Goal: Information Seeking & Learning: Learn about a topic

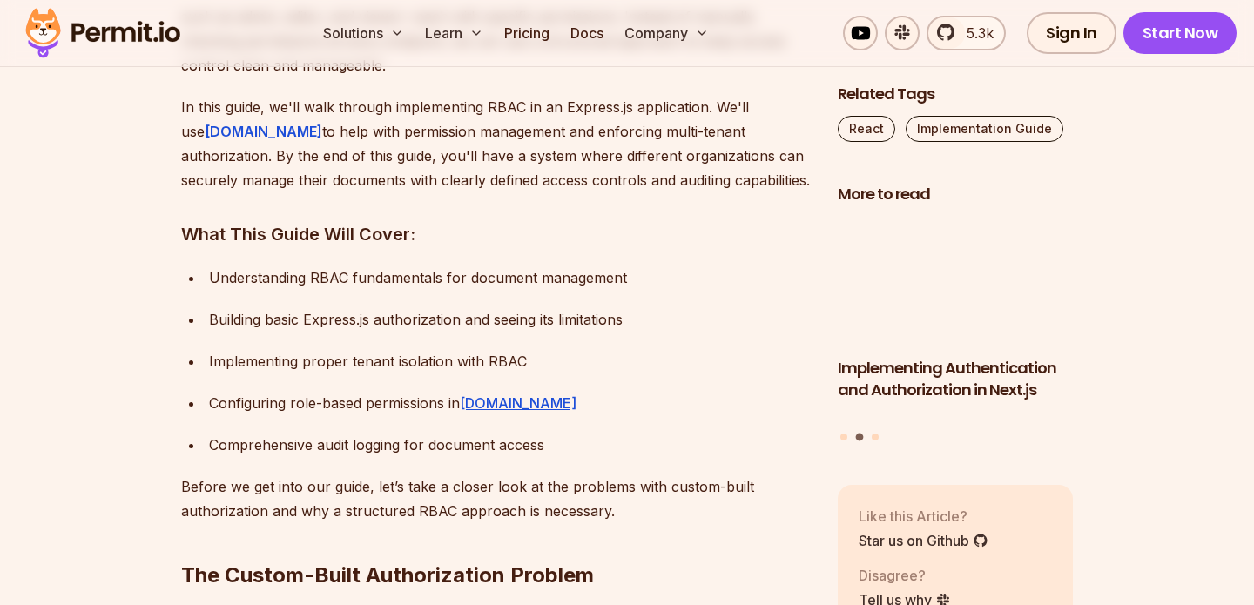
scroll to position [1468, 0]
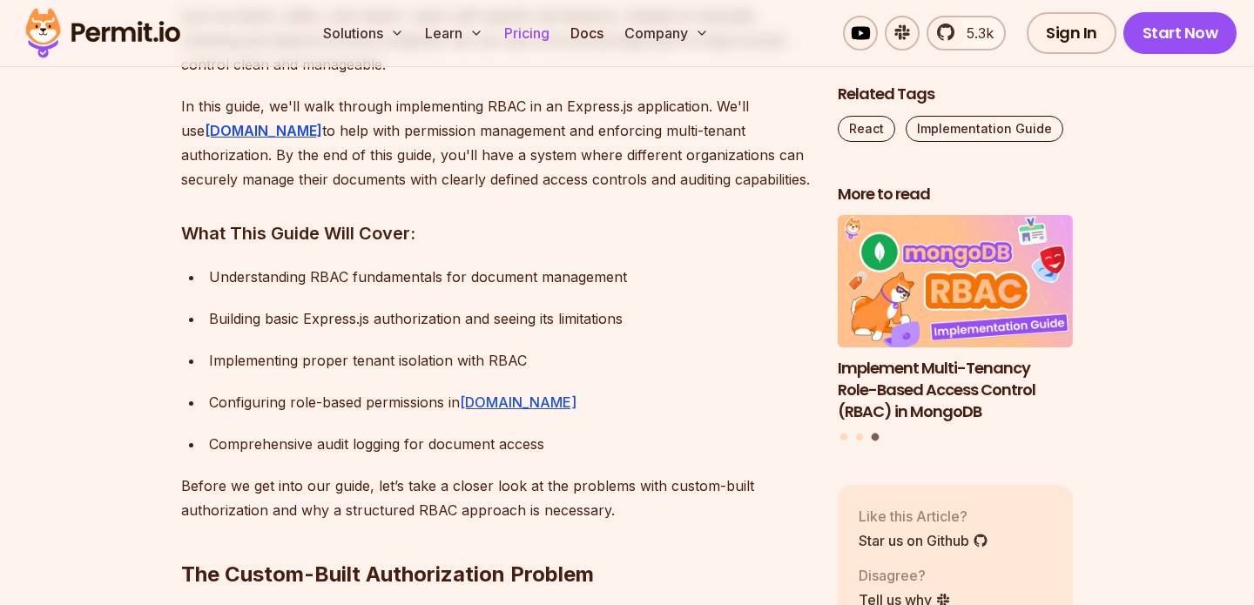
click at [547, 22] on link "Pricing" at bounding box center [526, 33] width 59 height 35
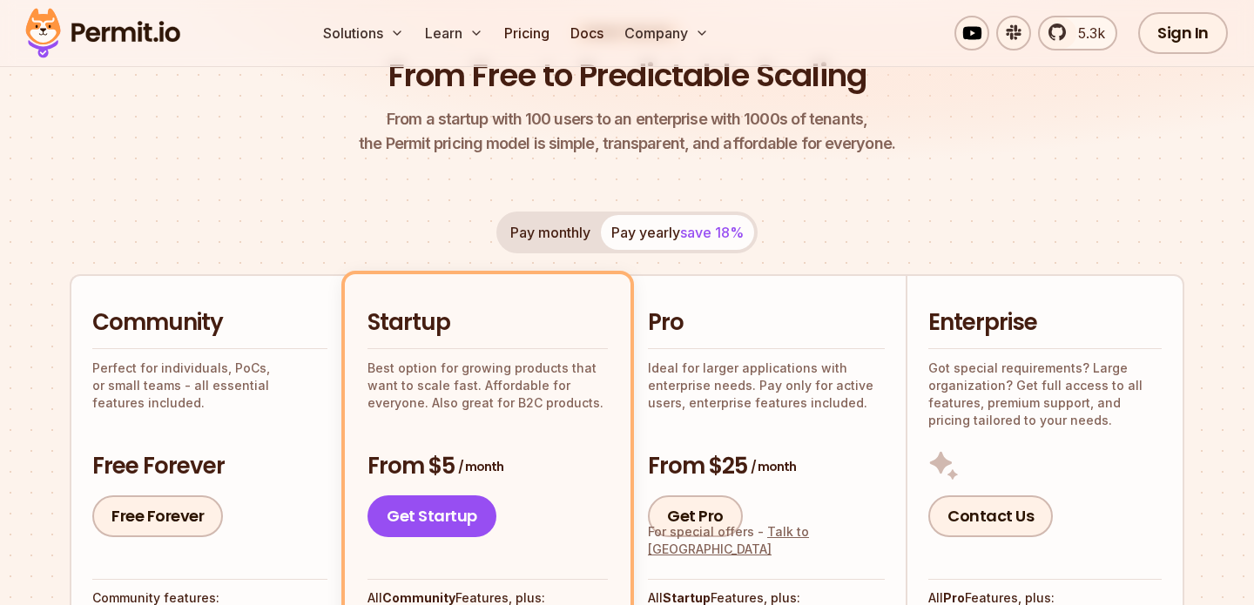
scroll to position [217, 0]
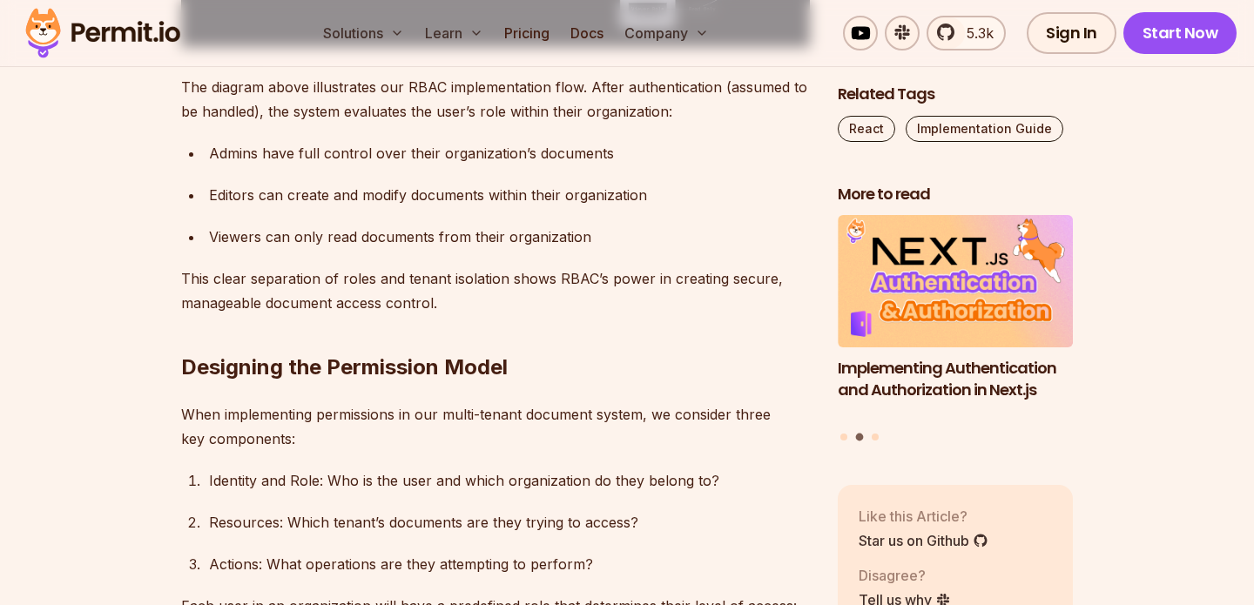
scroll to position [3932, 0]
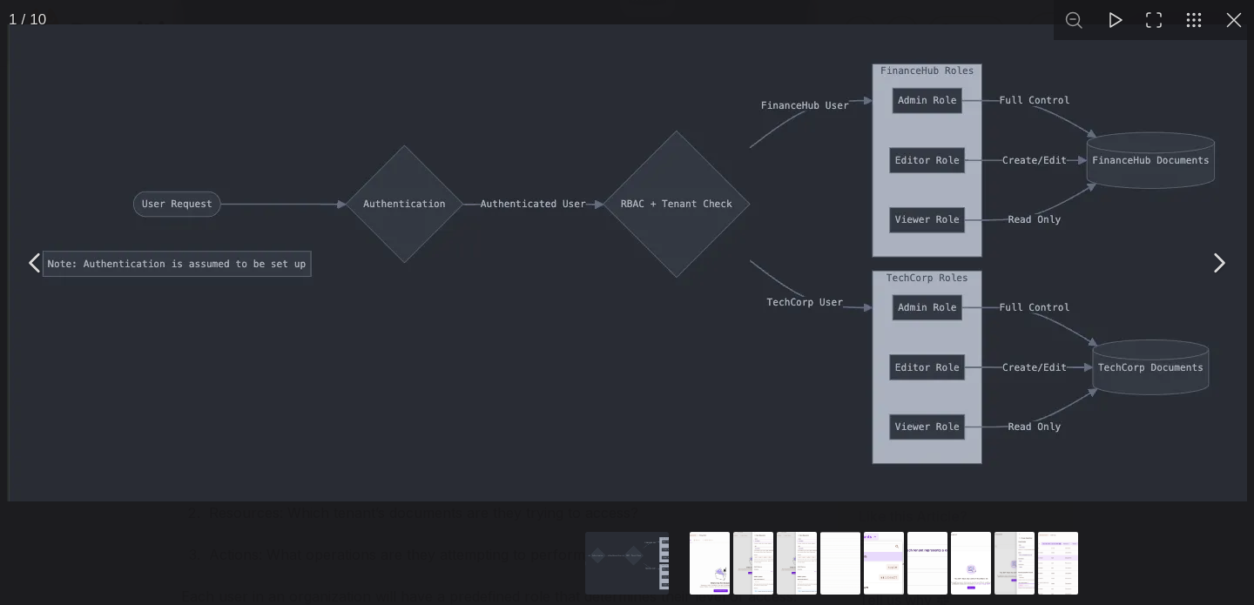
click at [378, 318] on img "You can close this modal content with the ESC key" at bounding box center [627, 262] width 1240 height 477
click at [1218, 265] on button "You can close this modal content with the ESC key" at bounding box center [1219, 263] width 44 height 44
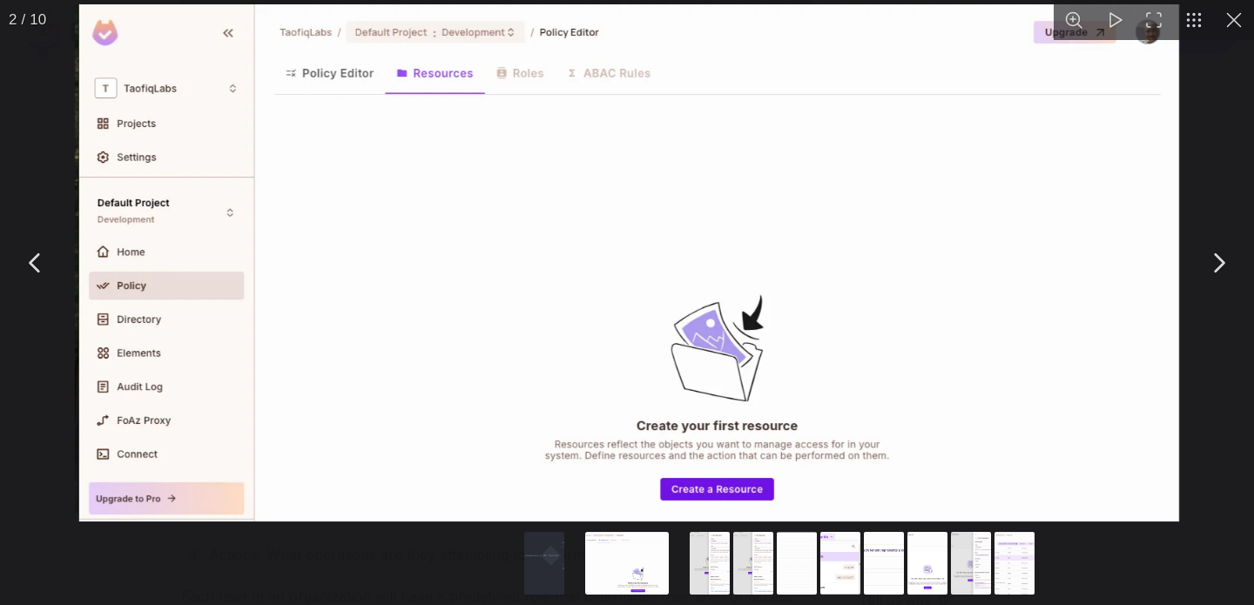
click at [1231, 17] on button "You can close this modal content with the ESC key" at bounding box center [1234, 20] width 40 height 40
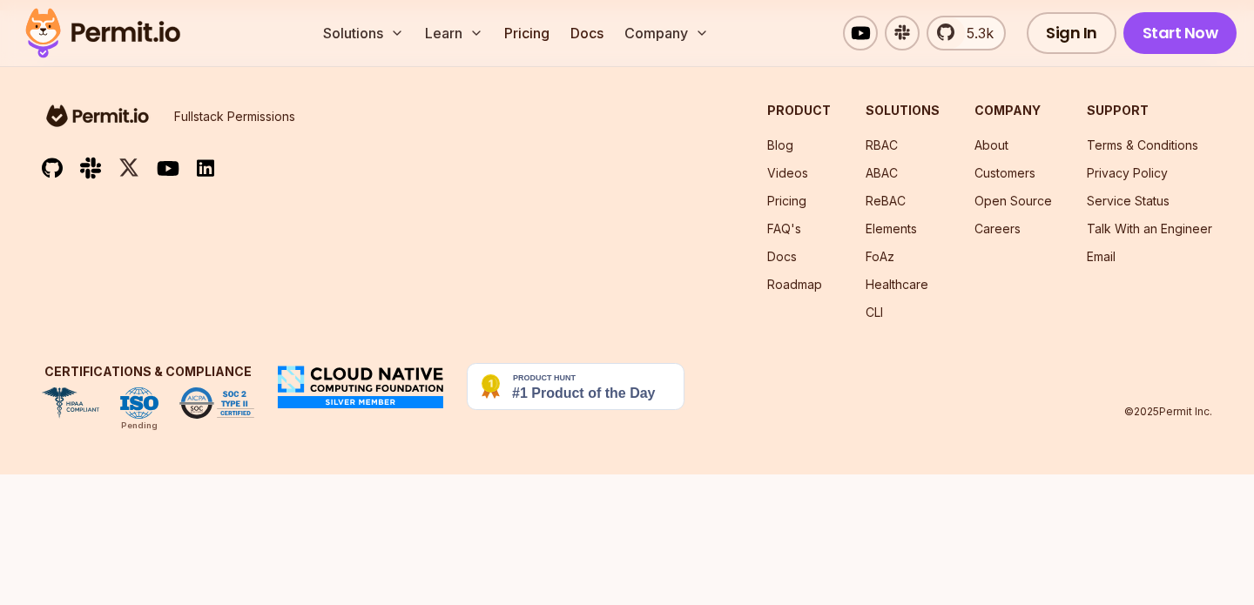
scroll to position [22319, 0]
